Goal: Task Accomplishment & Management: Use online tool/utility

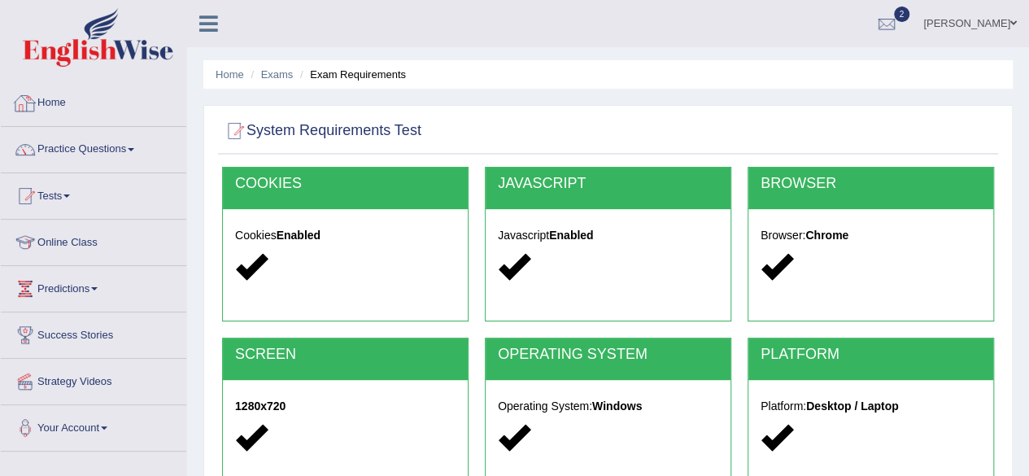
click at [43, 100] on link "Home" at bounding box center [94, 101] width 186 height 41
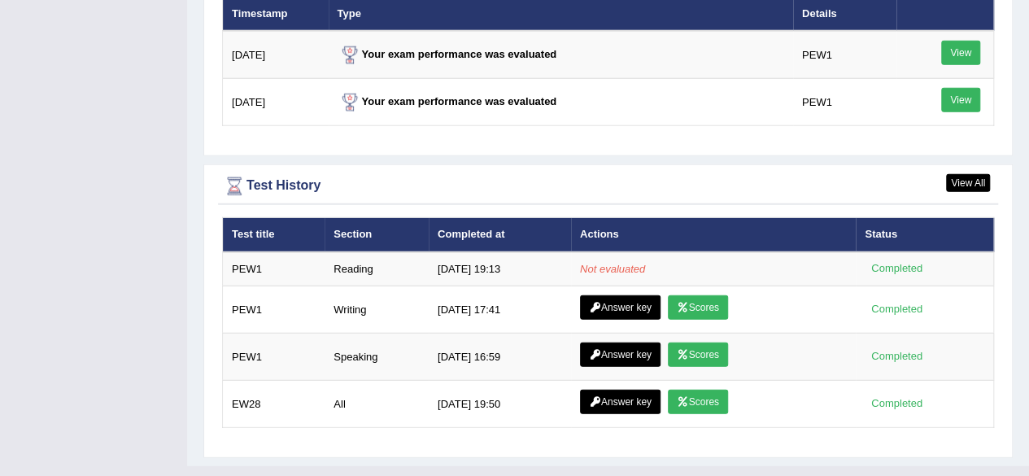
scroll to position [2070, 0]
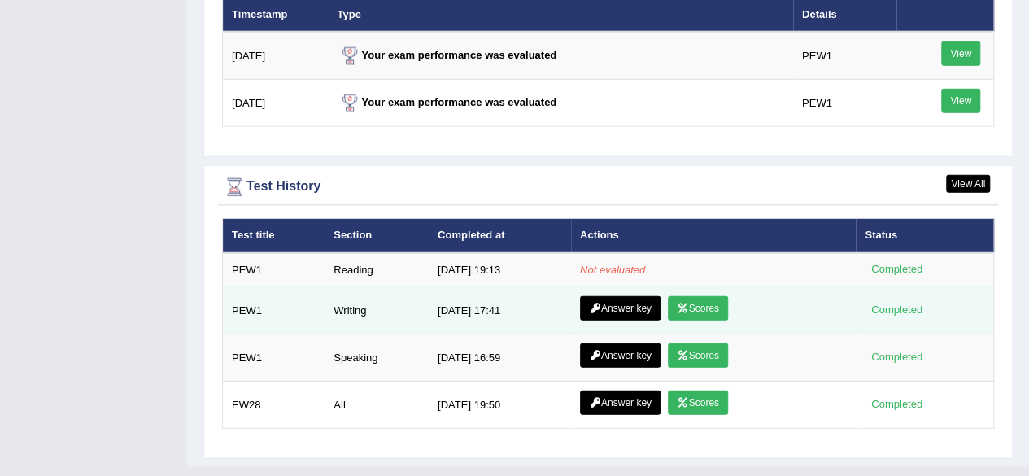
click at [692, 296] on link "Scores" at bounding box center [698, 308] width 60 height 24
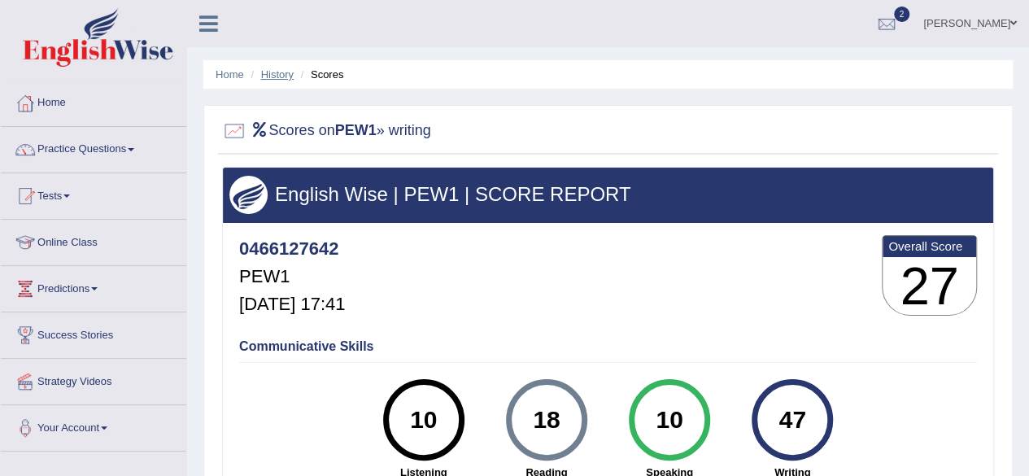
click at [274, 74] on link "History" at bounding box center [277, 74] width 33 height 12
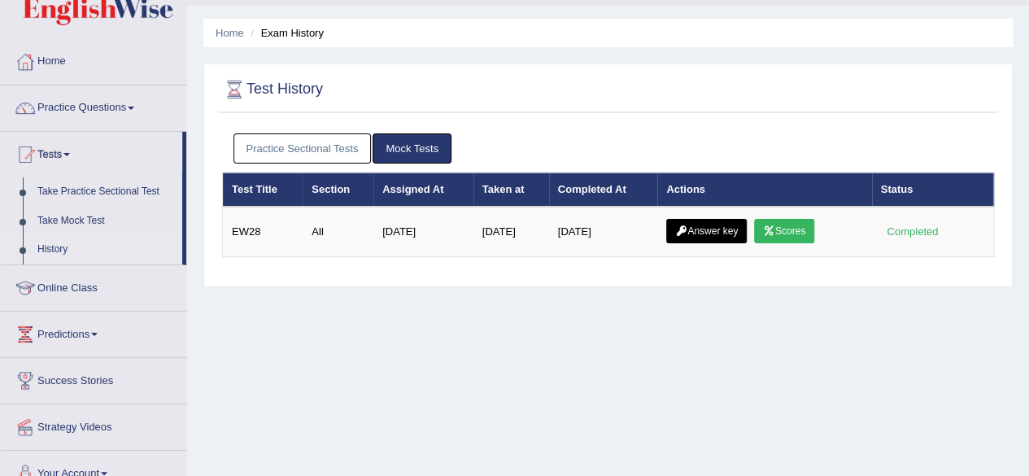
scroll to position [45, 0]
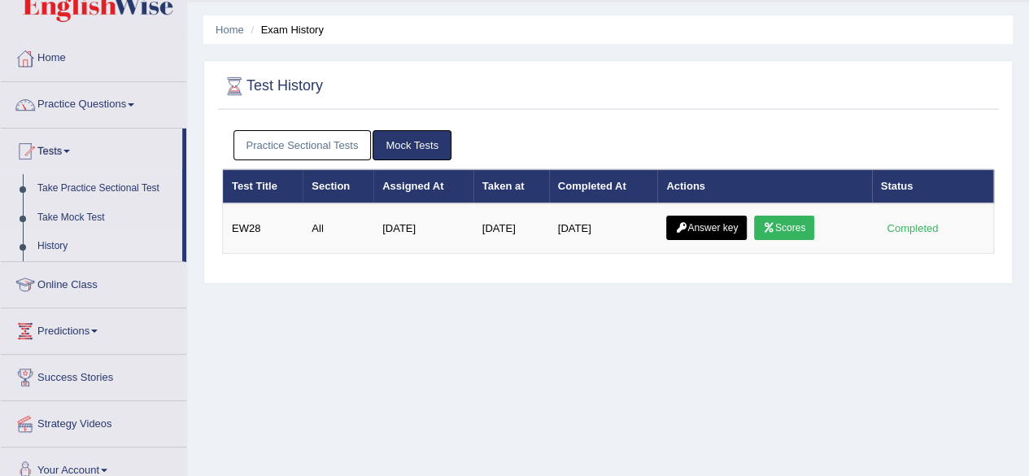
click at [295, 142] on link "Practice Sectional Tests" at bounding box center [303, 145] width 138 height 30
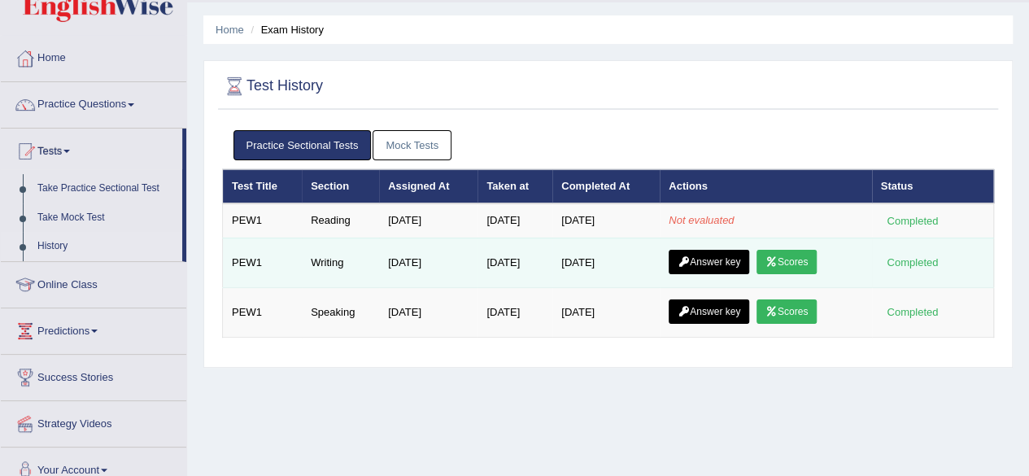
click at [734, 253] on link "Answer key" at bounding box center [709, 262] width 81 height 24
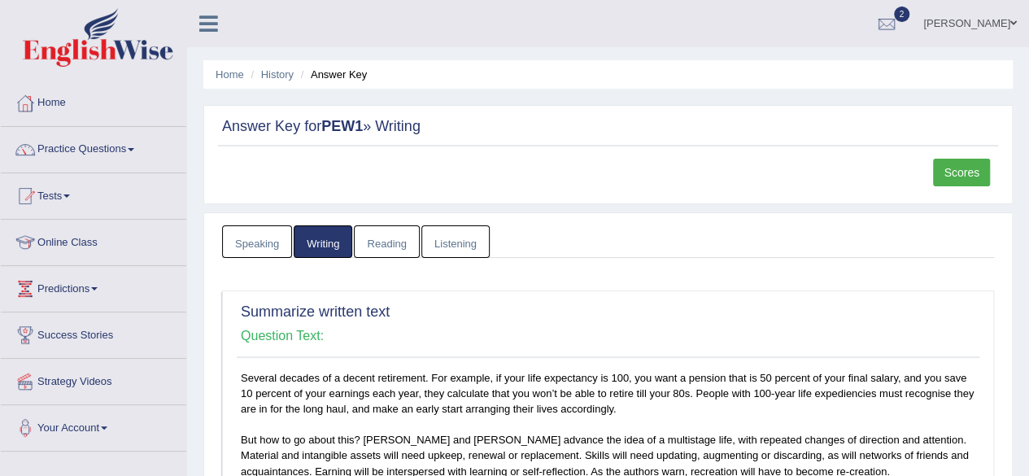
click at [384, 242] on link "Reading" at bounding box center [386, 241] width 65 height 33
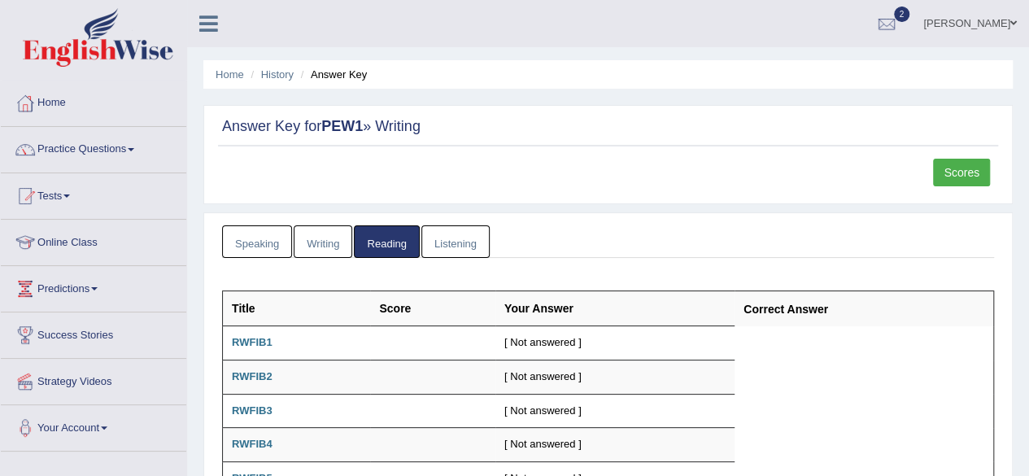
click at [259, 242] on link "Speaking" at bounding box center [257, 241] width 70 height 33
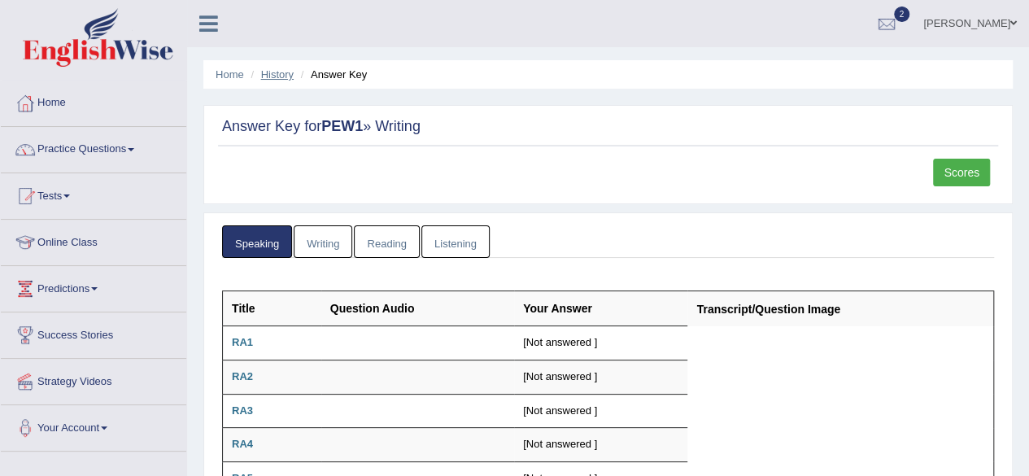
click at [273, 76] on link "History" at bounding box center [277, 74] width 33 height 12
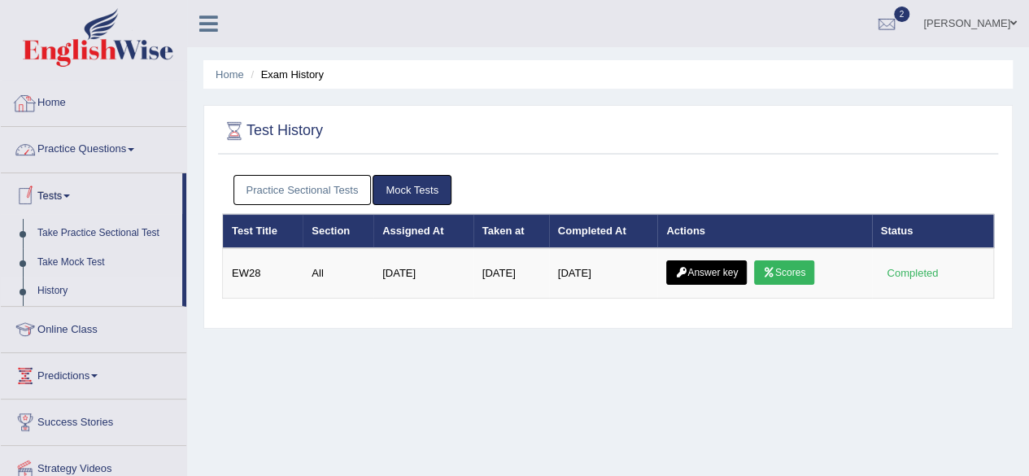
click at [50, 98] on link "Home" at bounding box center [94, 101] width 186 height 41
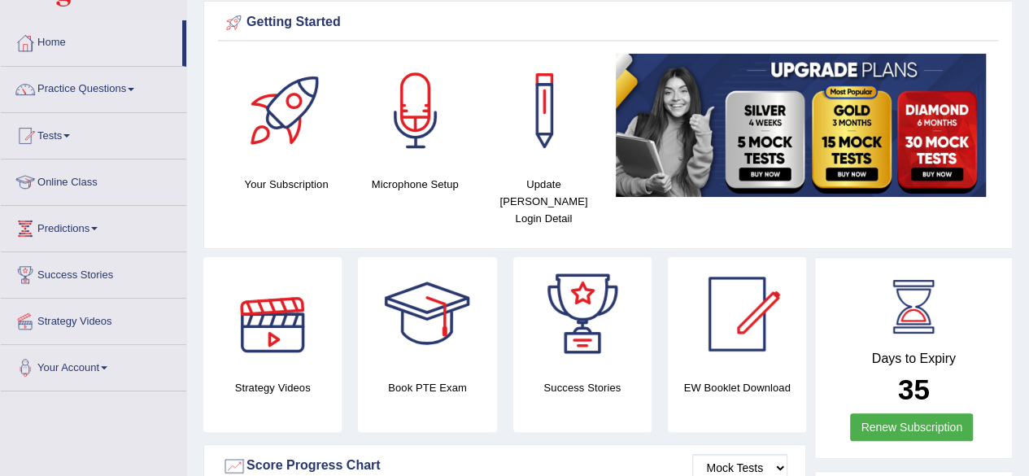
scroll to position [55, 0]
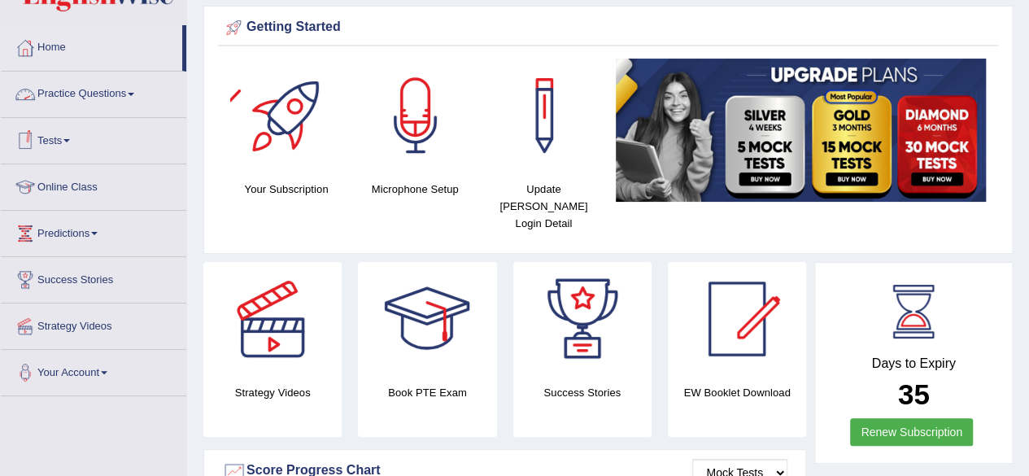
click at [119, 95] on link "Practice Questions" at bounding box center [94, 92] width 186 height 41
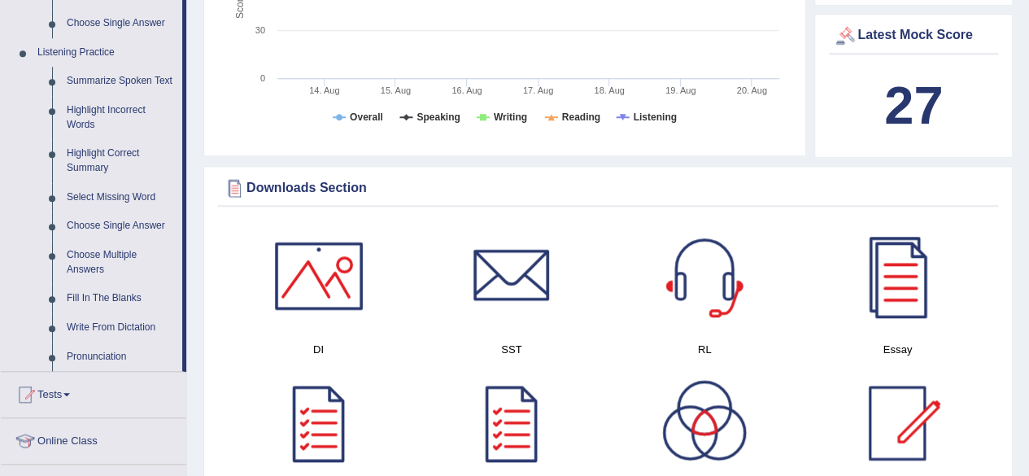
scroll to position [672, 0]
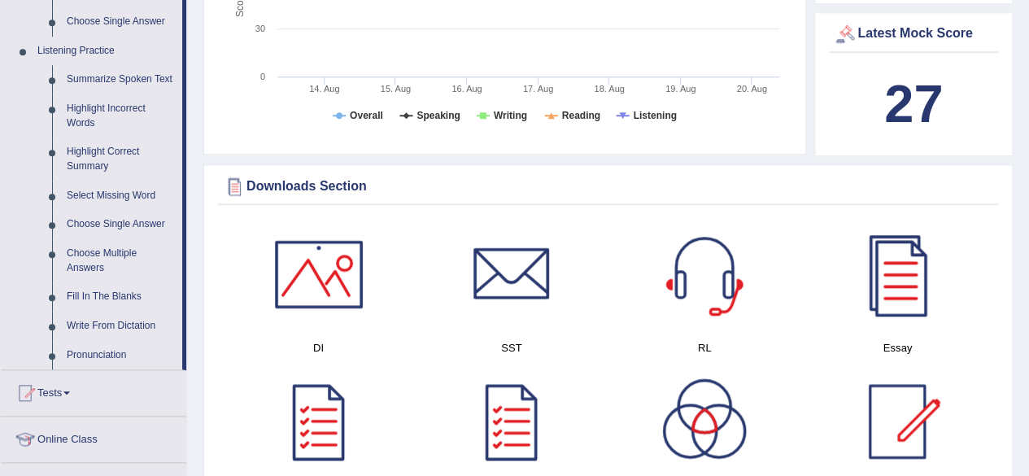
click at [138, 273] on link "Choose Multiple Answers" at bounding box center [120, 260] width 123 height 43
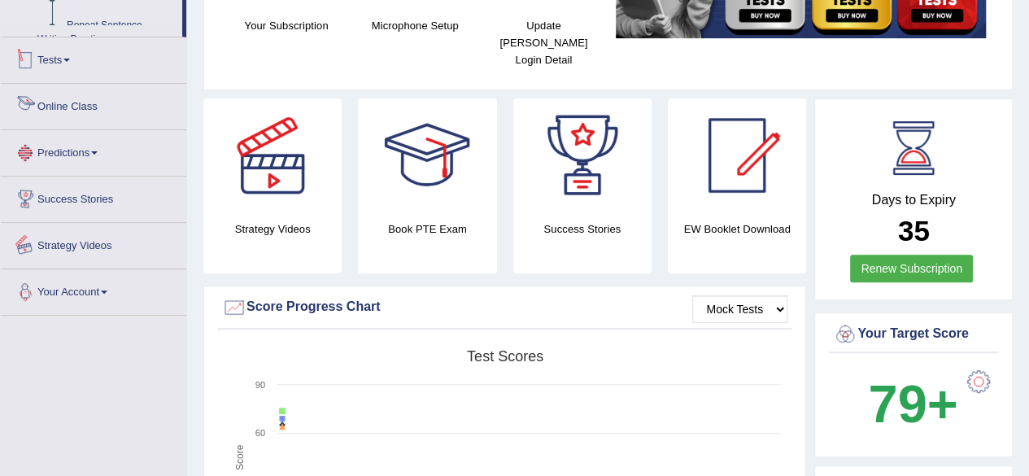
scroll to position [482, 0]
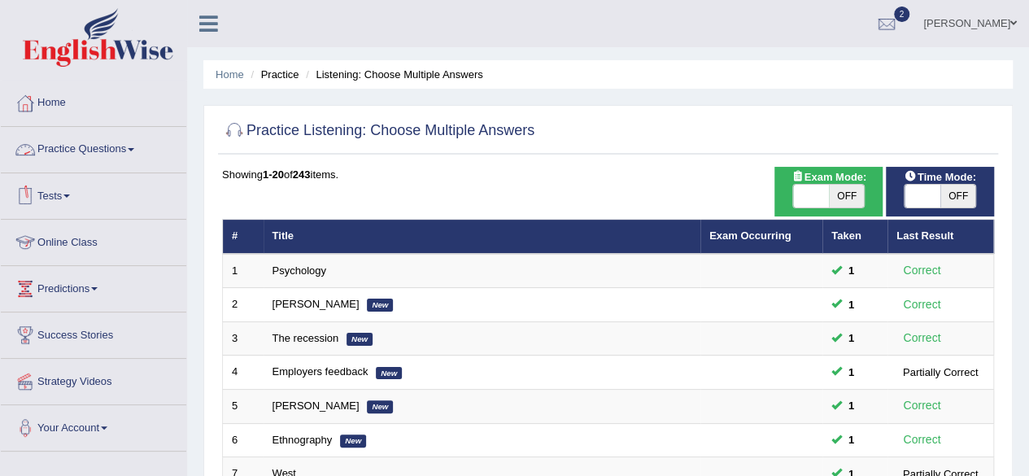
click at [79, 196] on link "Tests" at bounding box center [94, 193] width 186 height 41
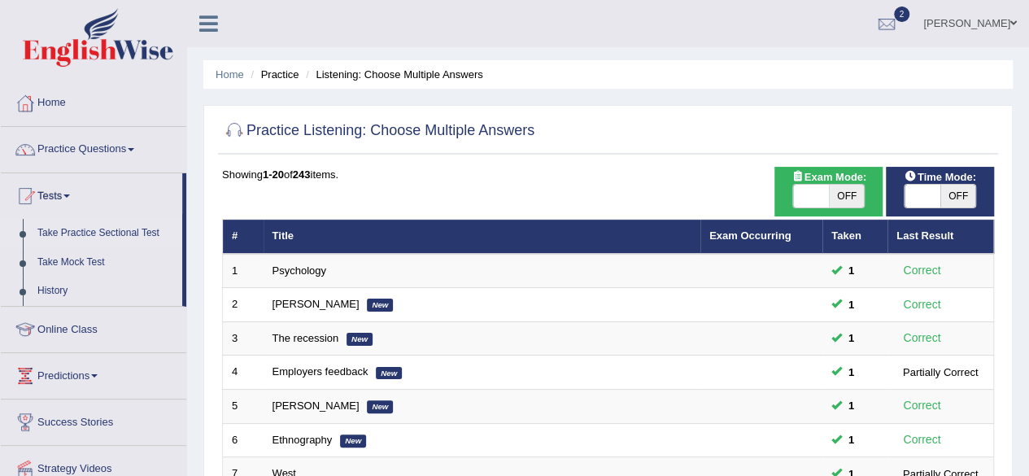
click at [112, 237] on link "Take Practice Sectional Test" at bounding box center [106, 233] width 152 height 29
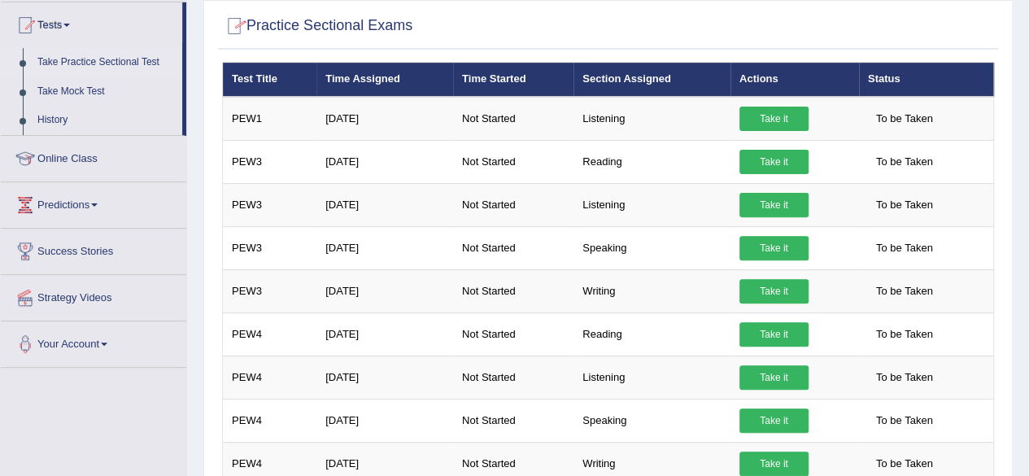
scroll to position [172, 0]
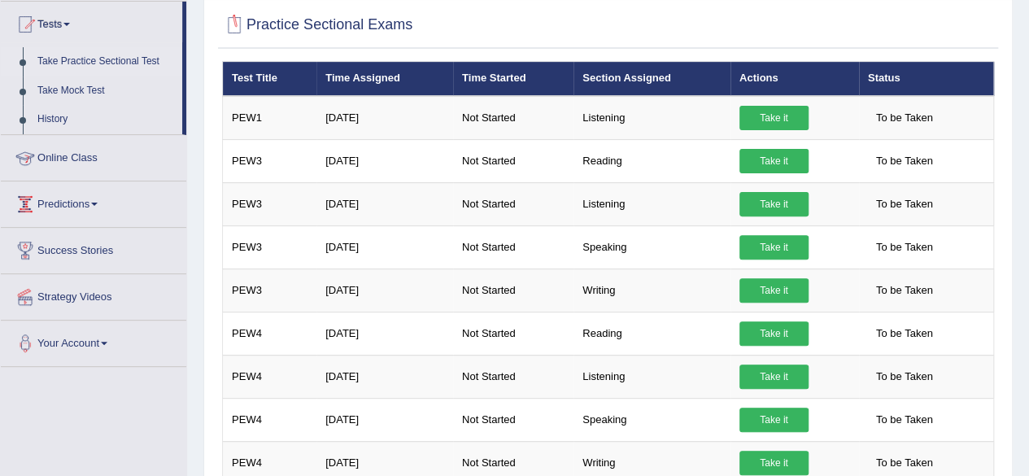
click at [155, 173] on link "Online Class" at bounding box center [94, 155] width 186 height 41
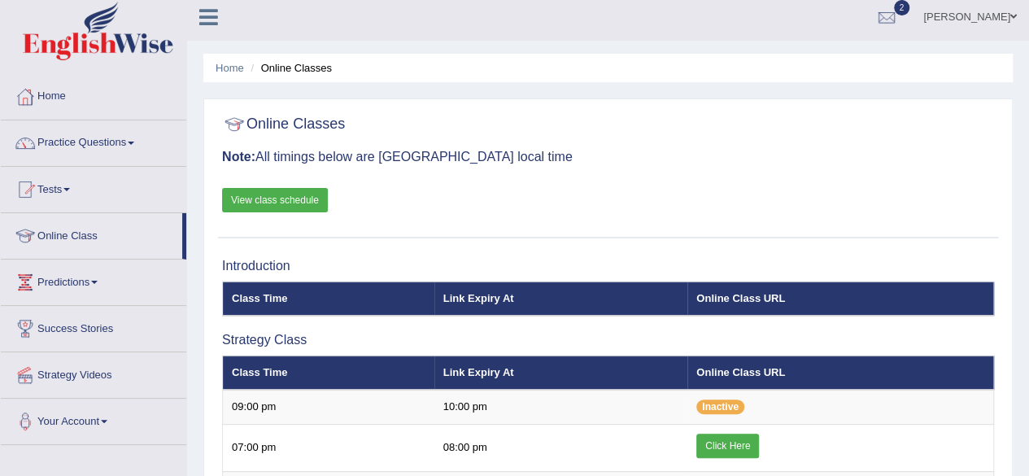
scroll to position [5, 0]
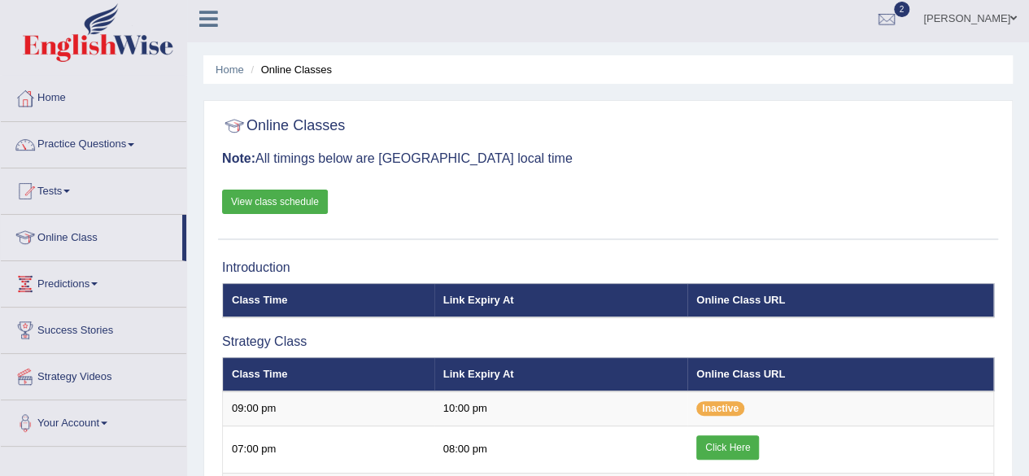
click at [286, 203] on link "View class schedule" at bounding box center [275, 202] width 106 height 24
click at [78, 178] on link "Tests" at bounding box center [94, 188] width 186 height 41
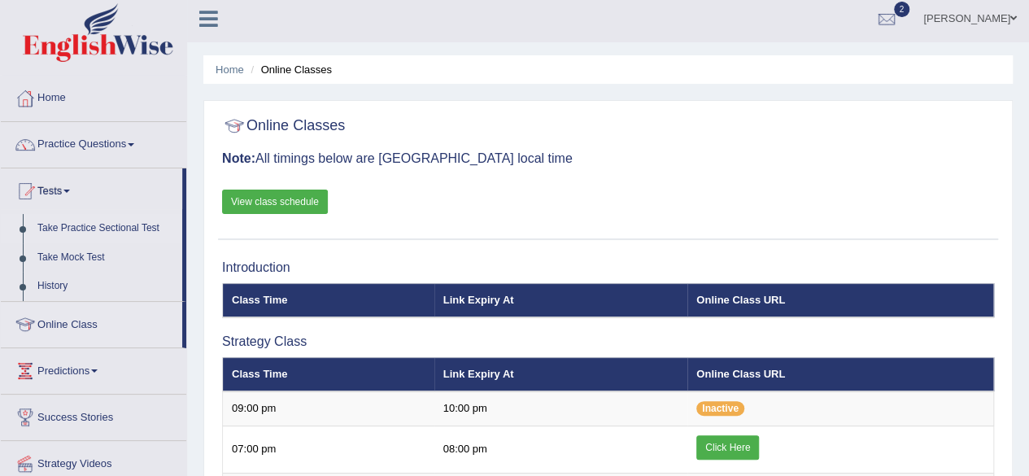
click at [108, 225] on link "Take Practice Sectional Test" at bounding box center [106, 228] width 152 height 29
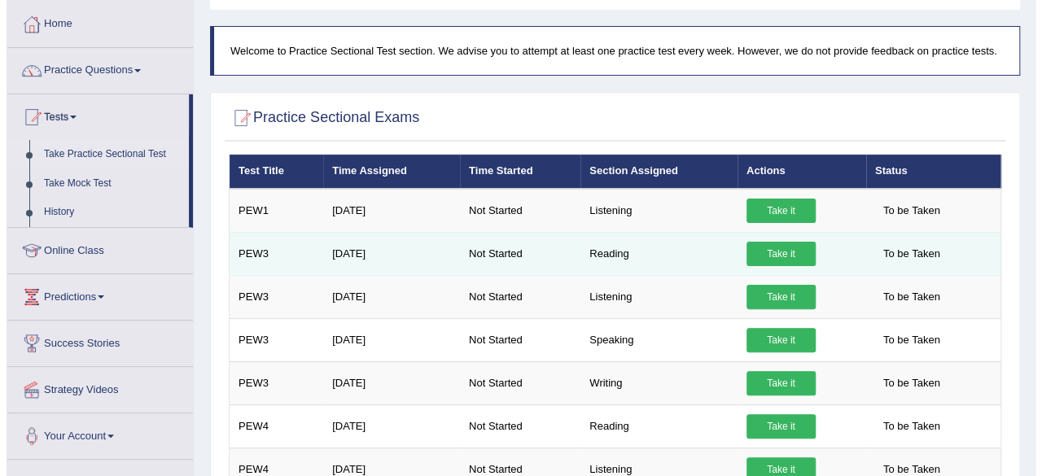
scroll to position [73, 0]
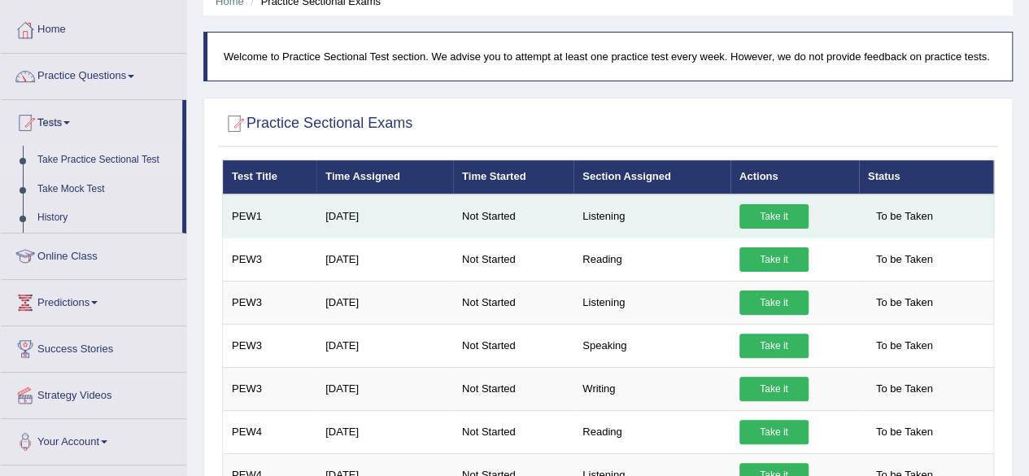
click at [767, 210] on link "Take it" at bounding box center [774, 216] width 69 height 24
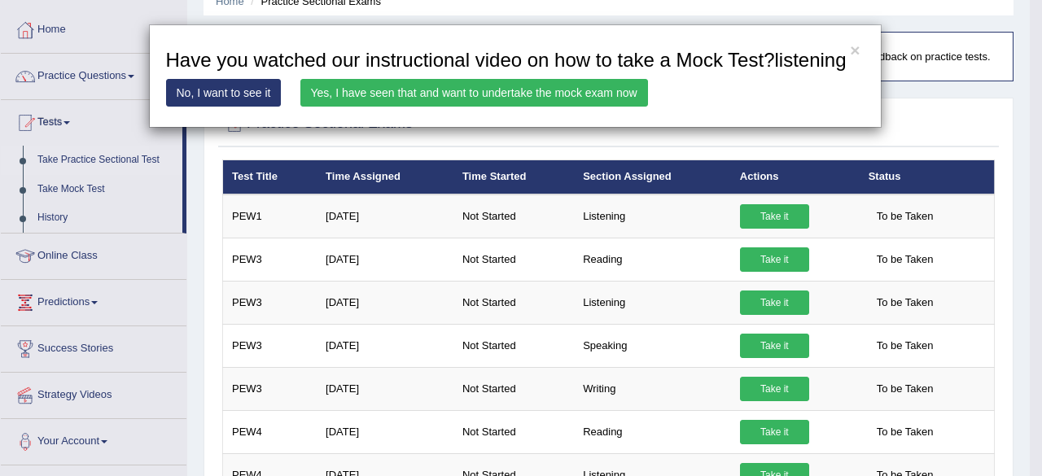
click at [565, 95] on link "Yes, I have seen that and want to undertake the mock exam now" at bounding box center [474, 93] width 348 height 28
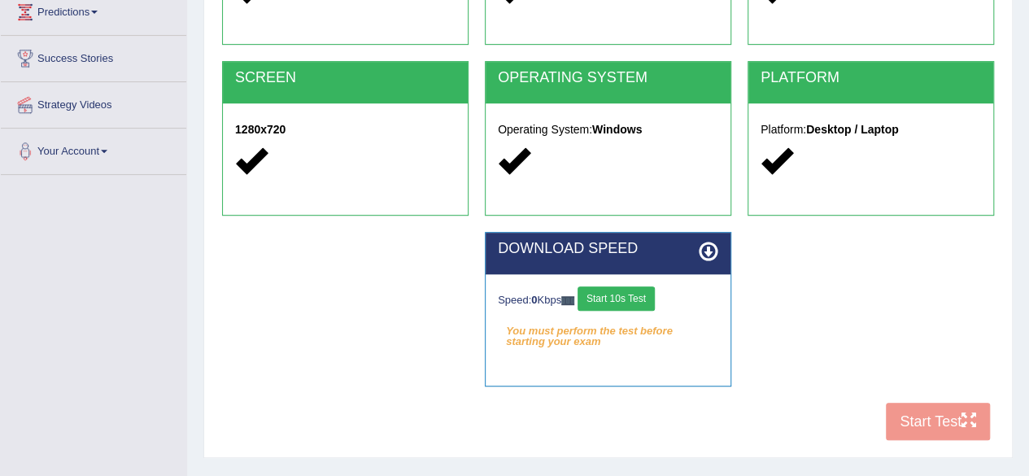
scroll to position [288, 0]
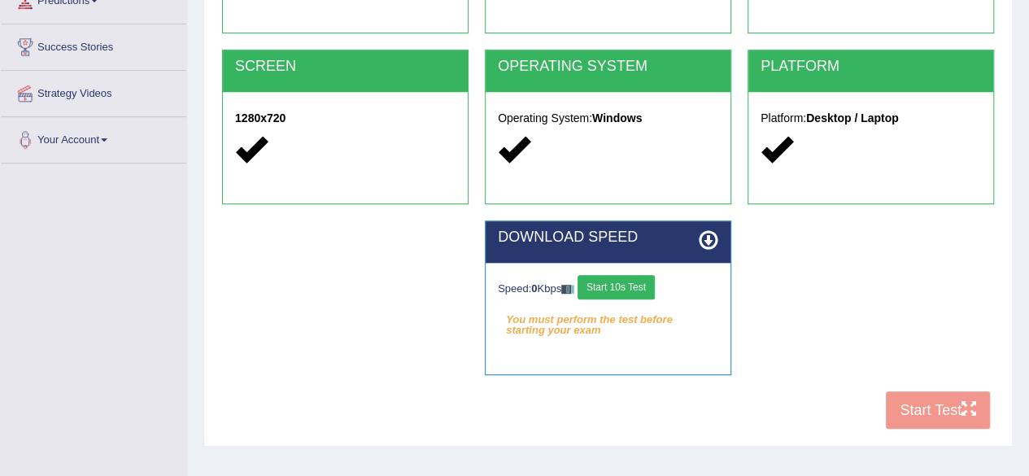
click at [641, 284] on button "Start 10s Test" at bounding box center [616, 287] width 77 height 24
click at [641, 284] on button "Start 10s Test" at bounding box center [633, 287] width 77 height 24
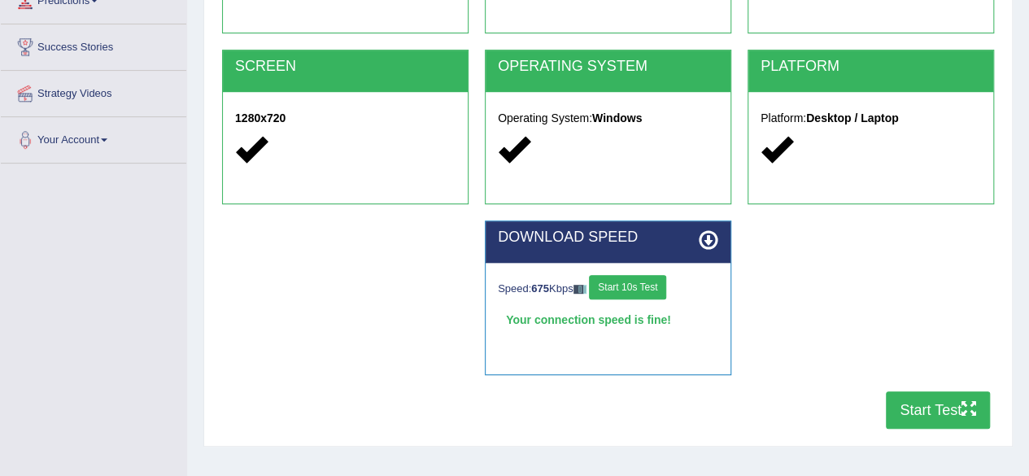
click at [929, 416] on button "Start Test" at bounding box center [938, 409] width 104 height 37
